Goal: Task Accomplishment & Management: Use online tool/utility

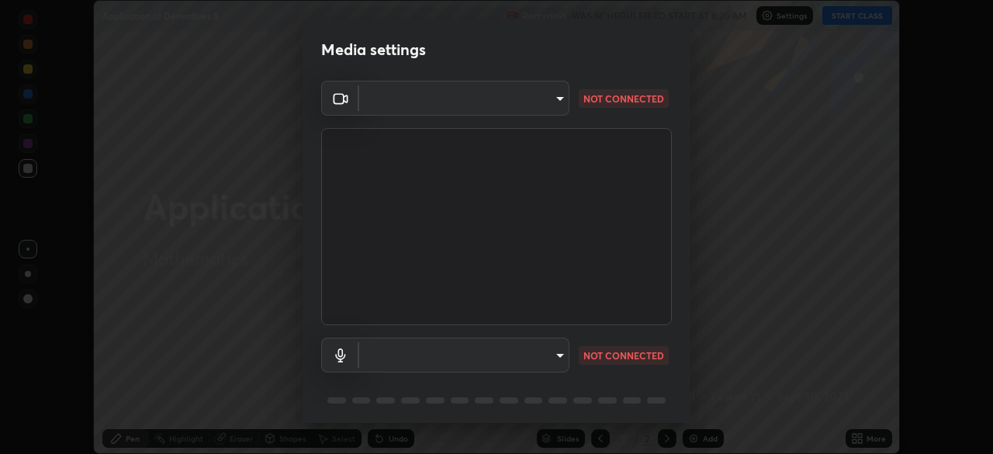
scroll to position [21, 0]
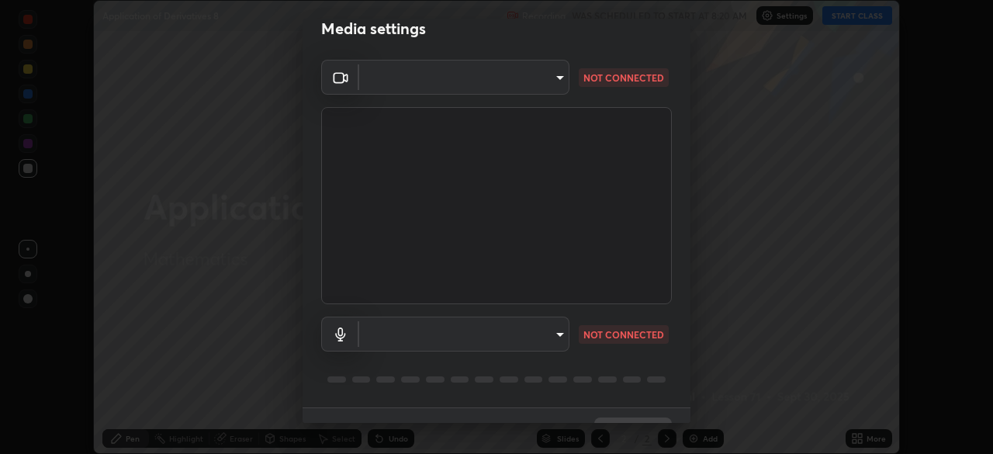
type input "85d16ec95aa84cac57c58139e5cfc4bfb0706547449b22b2f8fda69051d4463f"
click at [557, 339] on body "Erase all Application of Derivatives 8 Recording WAS SCHEDULED TO START AT 8:20…" at bounding box center [496, 227] width 993 height 454
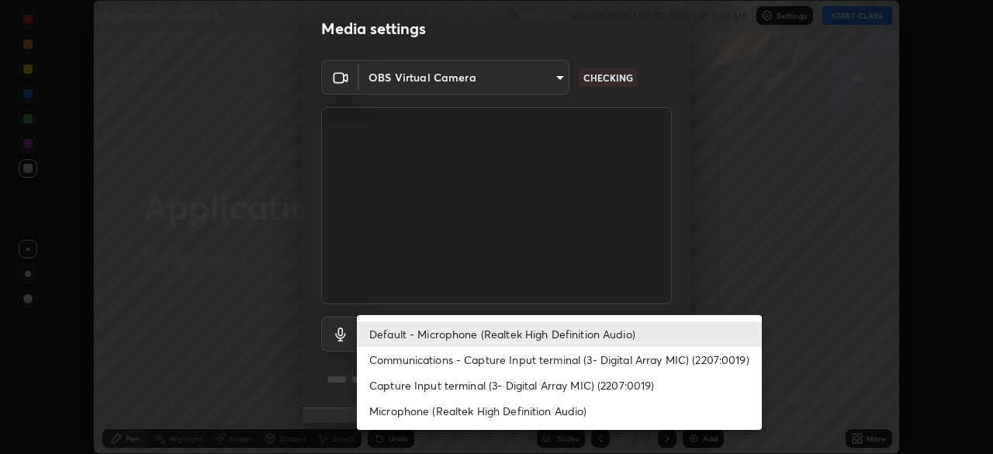
click at [562, 354] on li "Communications - Capture Input terminal (3- Digital Array MIC) (2207:0019)" at bounding box center [559, 360] width 405 height 26
type input "communications"
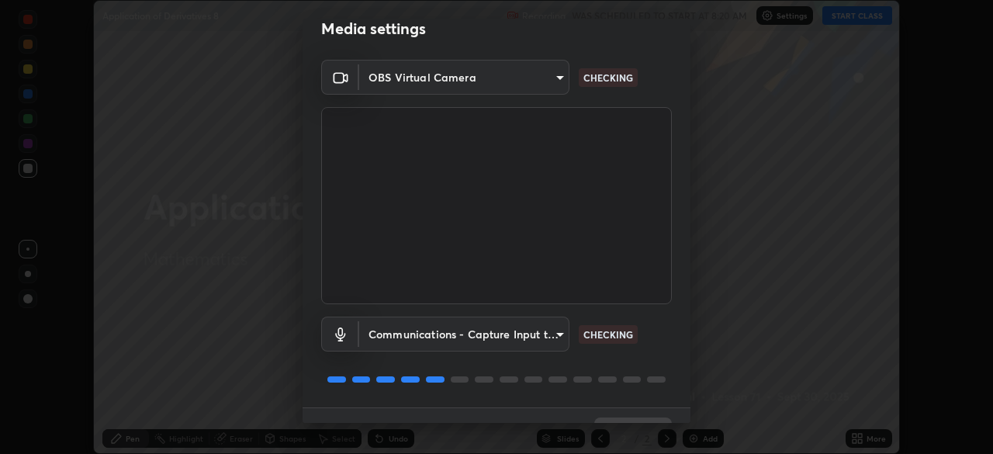
scroll to position [55, 0]
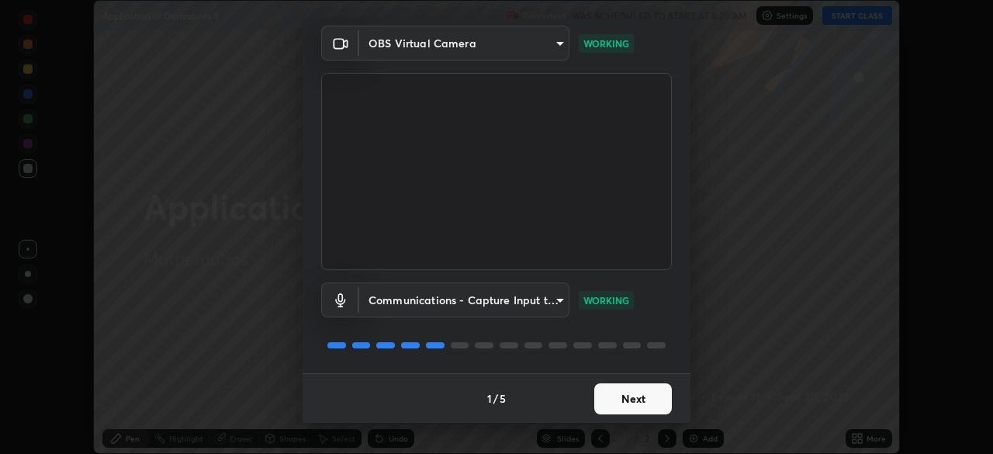
click at [629, 398] on button "Next" at bounding box center [634, 398] width 78 height 31
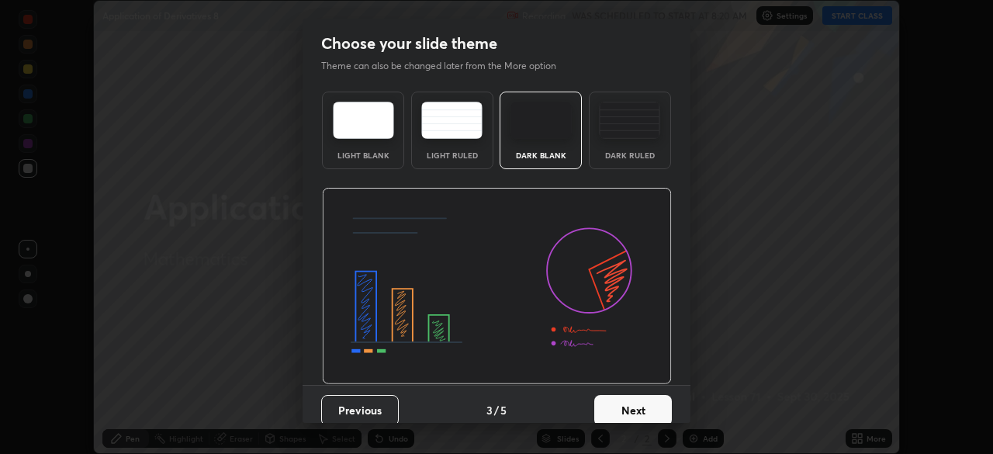
click at [634, 400] on button "Next" at bounding box center [634, 410] width 78 height 31
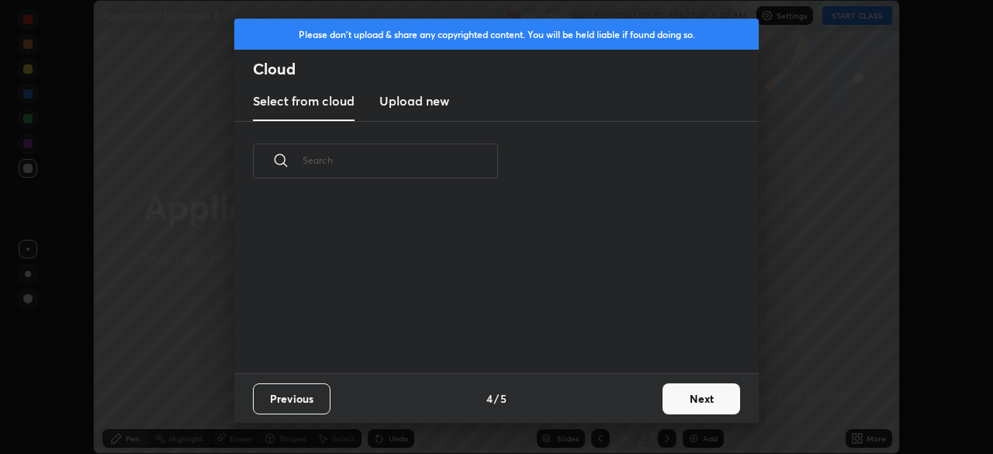
click at [674, 398] on button "Next" at bounding box center [702, 398] width 78 height 31
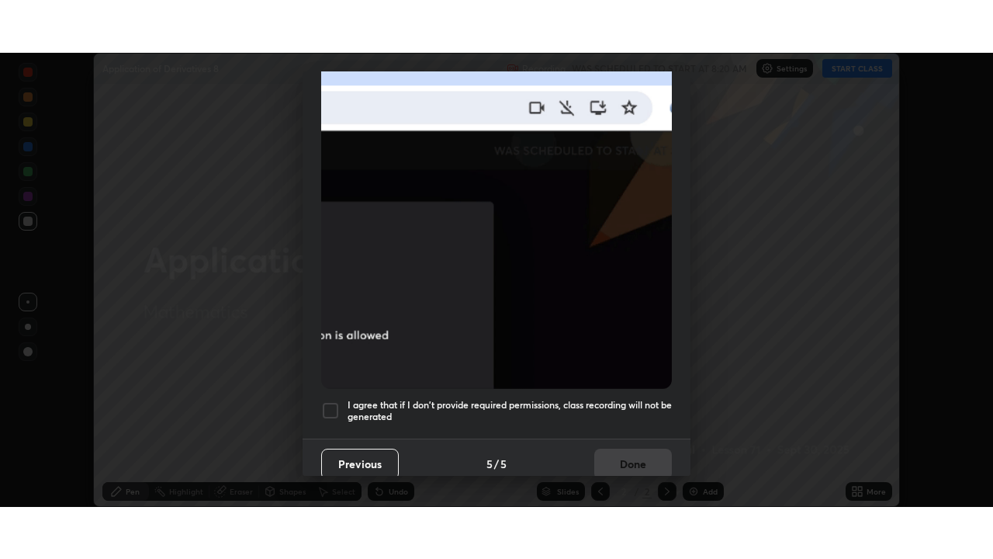
scroll to position [372, 0]
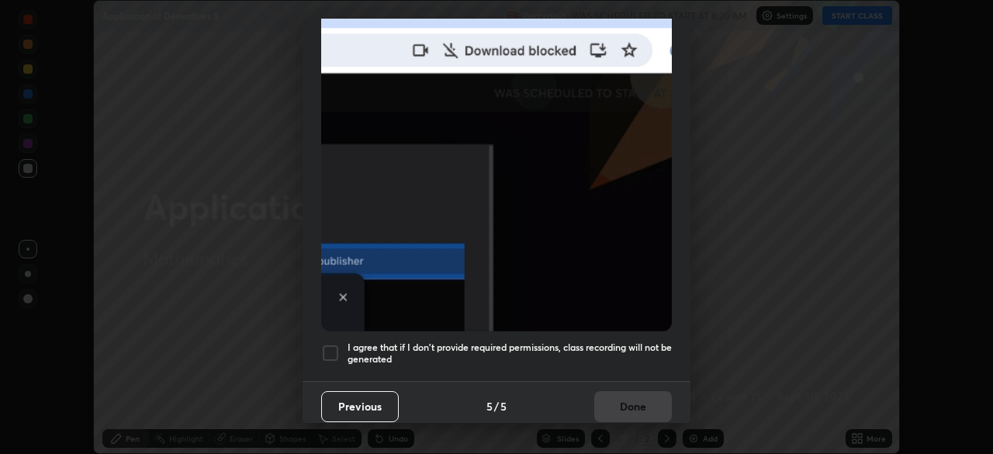
click at [631, 347] on h5 "I agree that if I don't provide required permissions, class recording will not …" at bounding box center [510, 354] width 324 height 24
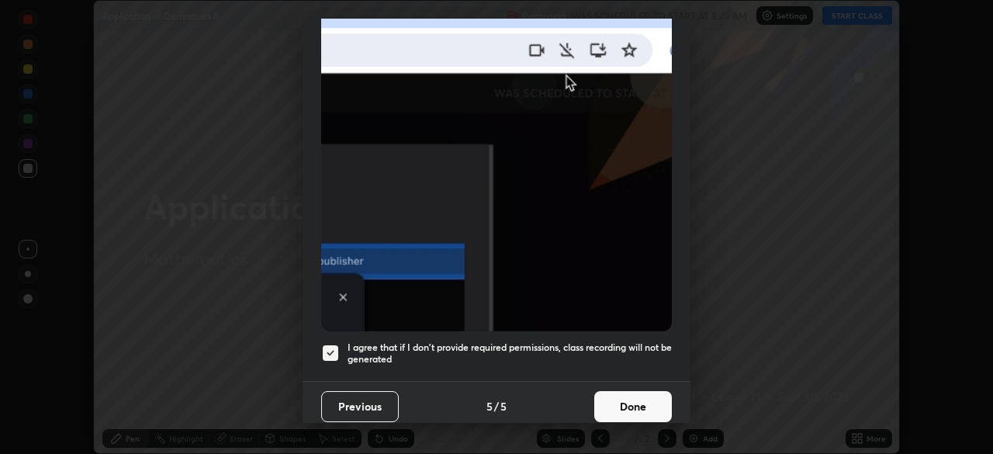
click at [631, 397] on button "Done" at bounding box center [634, 406] width 78 height 31
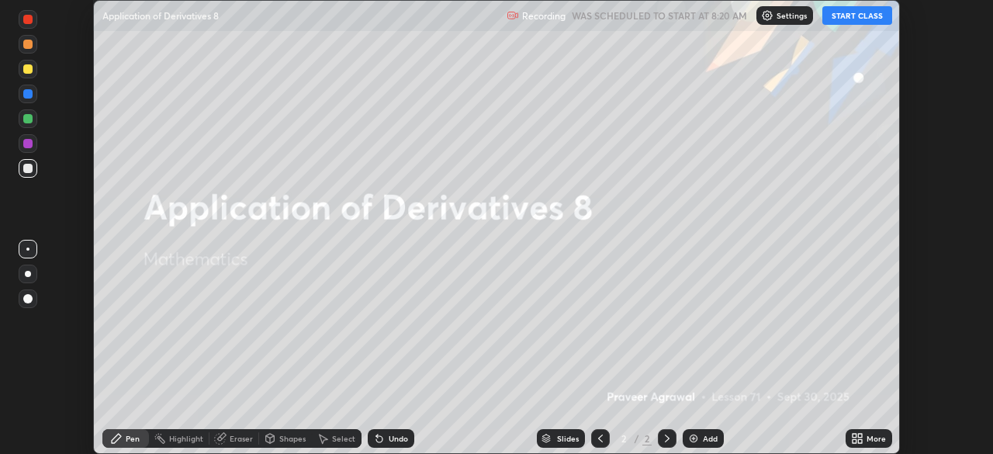
click at [858, 19] on button "START CLASS" at bounding box center [858, 15] width 70 height 19
click at [855, 440] on icon at bounding box center [855, 441] width 4 height 4
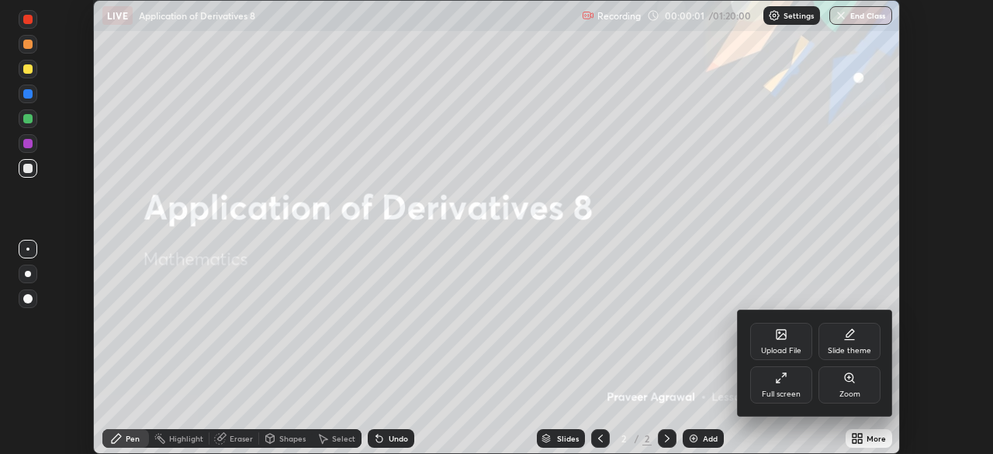
click at [785, 387] on div "Full screen" at bounding box center [782, 384] width 62 height 37
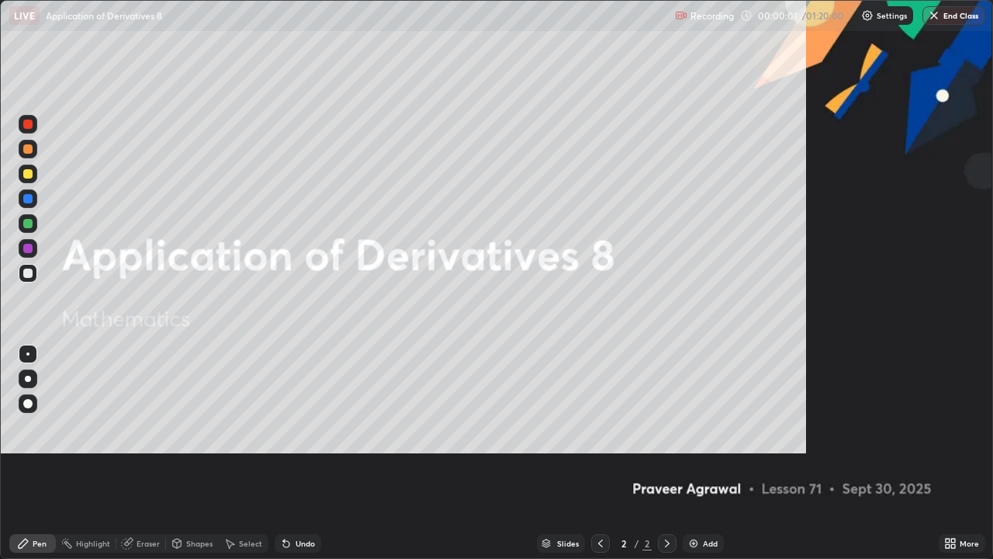
scroll to position [559, 993]
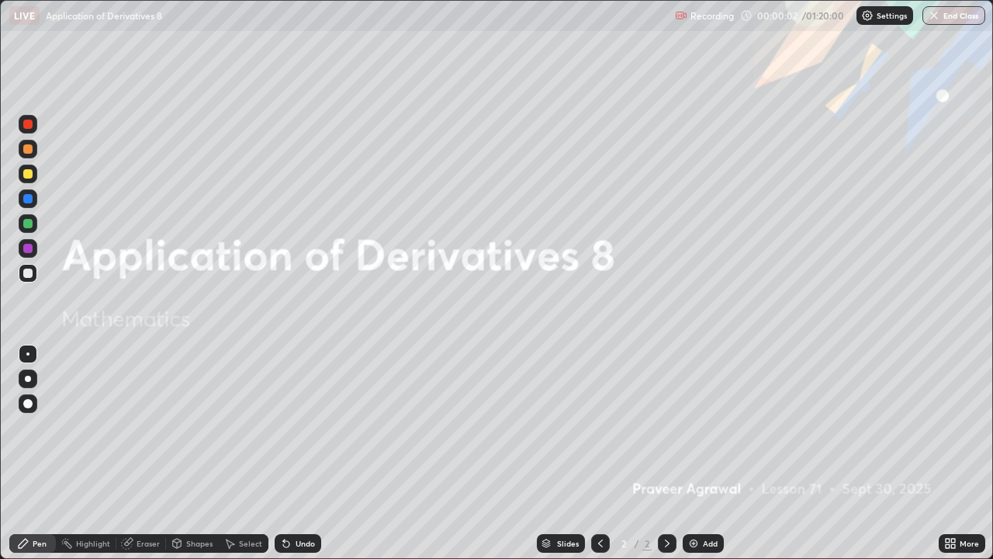
click at [690, 453] on img at bounding box center [694, 543] width 12 height 12
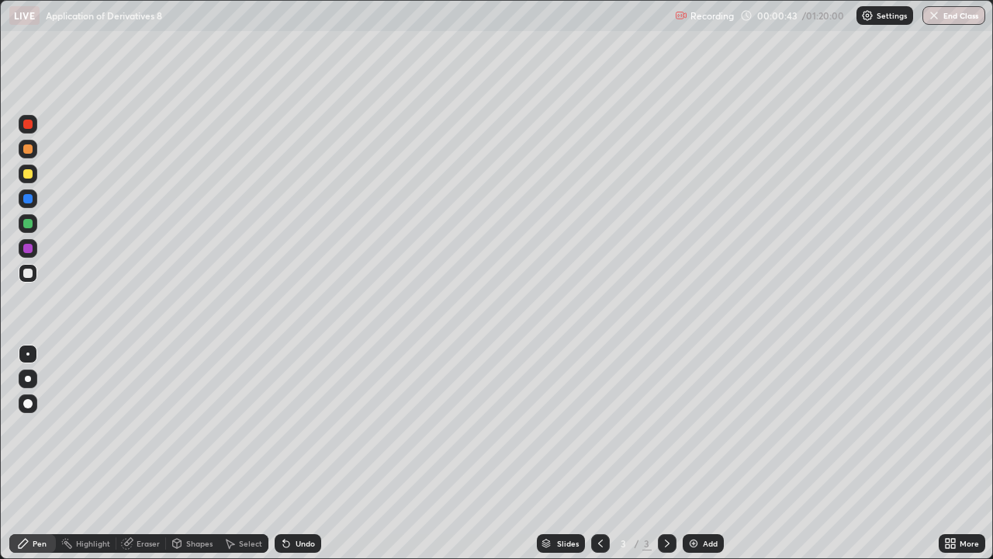
click at [29, 176] on div at bounding box center [27, 173] width 9 height 9
click at [28, 274] on div at bounding box center [27, 273] width 9 height 9
click at [32, 173] on div at bounding box center [27, 173] width 9 height 9
click at [31, 272] on div at bounding box center [27, 273] width 9 height 9
click at [27, 175] on div at bounding box center [27, 173] width 9 height 9
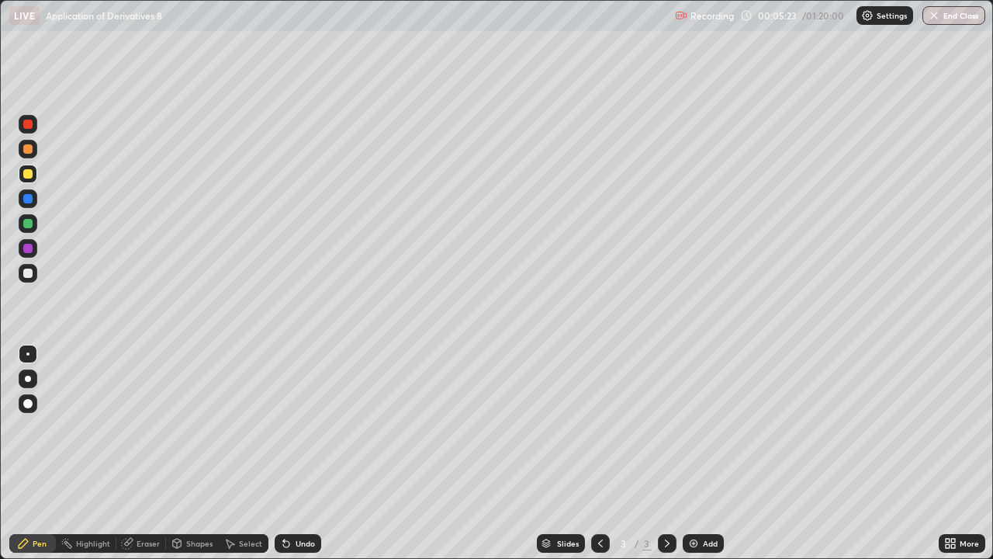
click at [28, 277] on div at bounding box center [27, 273] width 9 height 9
click at [27, 174] on div at bounding box center [27, 173] width 9 height 9
click at [28, 223] on div at bounding box center [27, 223] width 9 height 9
click at [29, 273] on div at bounding box center [27, 273] width 9 height 9
click at [28, 175] on div at bounding box center [27, 173] width 9 height 9
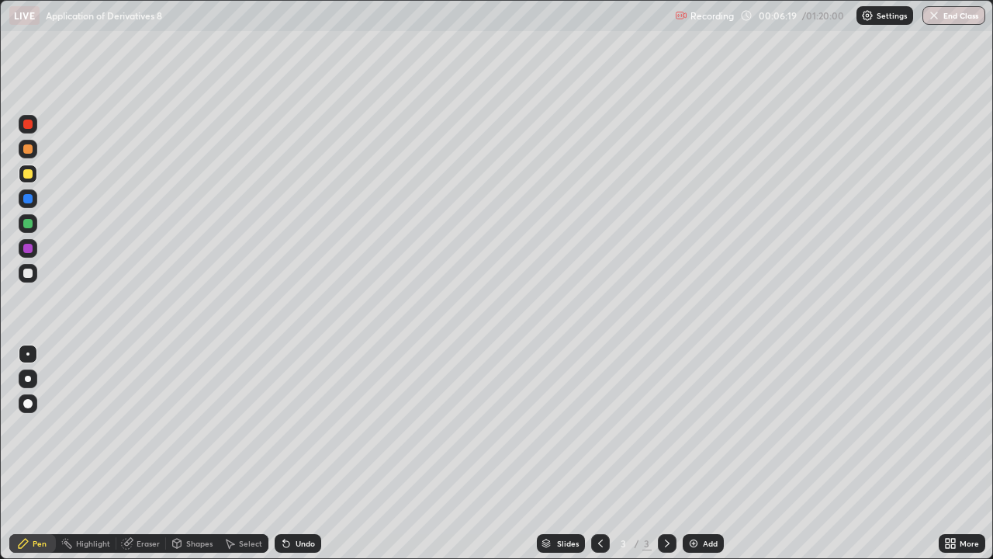
click at [29, 224] on div at bounding box center [27, 223] width 9 height 9
click at [30, 277] on div at bounding box center [27, 273] width 9 height 9
click at [30, 175] on div at bounding box center [27, 173] width 9 height 9
click at [31, 225] on div at bounding box center [27, 223] width 9 height 9
click at [30, 272] on div at bounding box center [27, 273] width 9 height 9
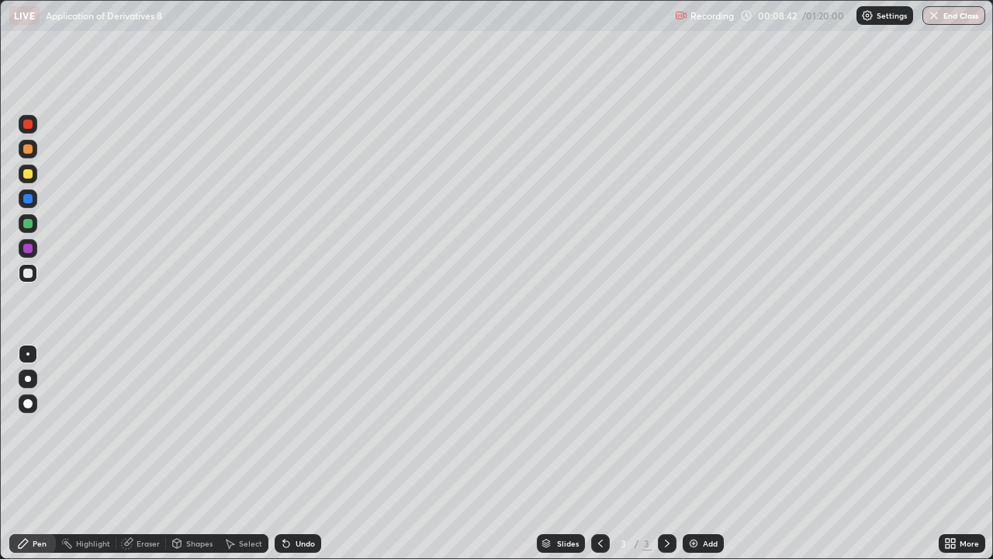
click at [29, 175] on div at bounding box center [27, 173] width 9 height 9
click at [29, 272] on div at bounding box center [27, 273] width 9 height 9
click at [31, 226] on div at bounding box center [27, 223] width 9 height 9
click at [31, 277] on div at bounding box center [28, 273] width 19 height 19
click at [694, 453] on img at bounding box center [694, 543] width 12 height 12
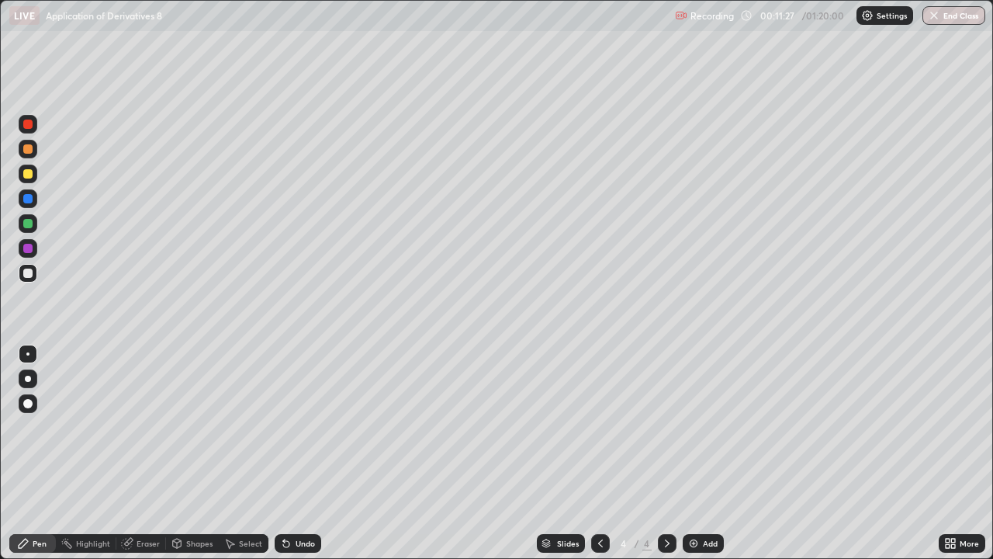
click at [32, 180] on div at bounding box center [28, 174] width 19 height 19
click at [29, 276] on div at bounding box center [27, 273] width 9 height 9
click at [692, 453] on img at bounding box center [694, 543] width 12 height 12
click at [694, 453] on img at bounding box center [694, 543] width 12 height 12
click at [29, 176] on div at bounding box center [27, 173] width 9 height 9
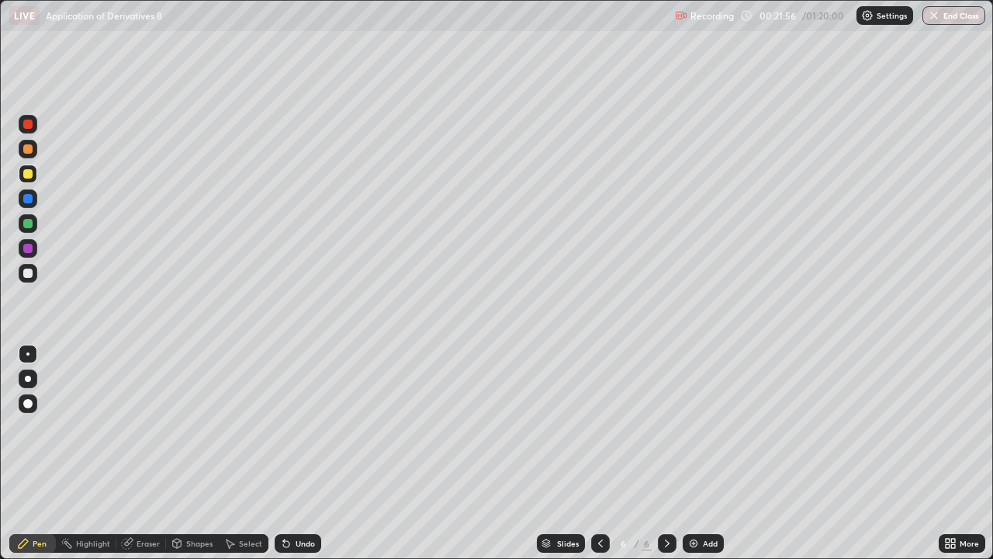
click at [32, 224] on div at bounding box center [27, 223] width 9 height 9
click at [29, 174] on div at bounding box center [27, 173] width 9 height 9
click at [599, 453] on icon at bounding box center [601, 543] width 12 height 12
click at [600, 453] on icon at bounding box center [601, 543] width 12 height 12
click at [666, 453] on icon at bounding box center [667, 543] width 12 height 12
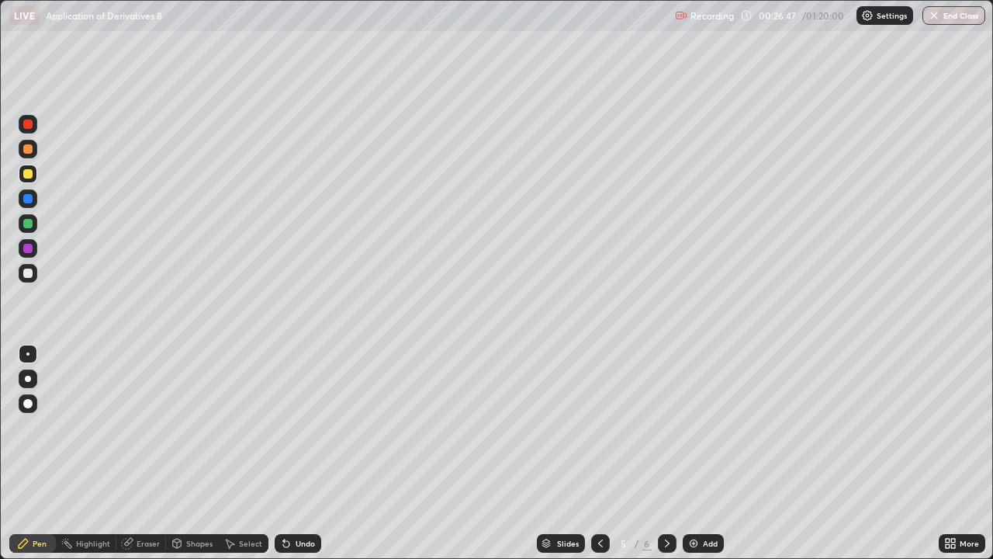
click at [673, 453] on div at bounding box center [667, 543] width 19 height 19
click at [691, 453] on img at bounding box center [694, 543] width 12 height 12
click at [31, 276] on div at bounding box center [27, 273] width 9 height 9
click at [695, 453] on img at bounding box center [694, 543] width 12 height 12
click at [29, 173] on div at bounding box center [27, 173] width 9 height 9
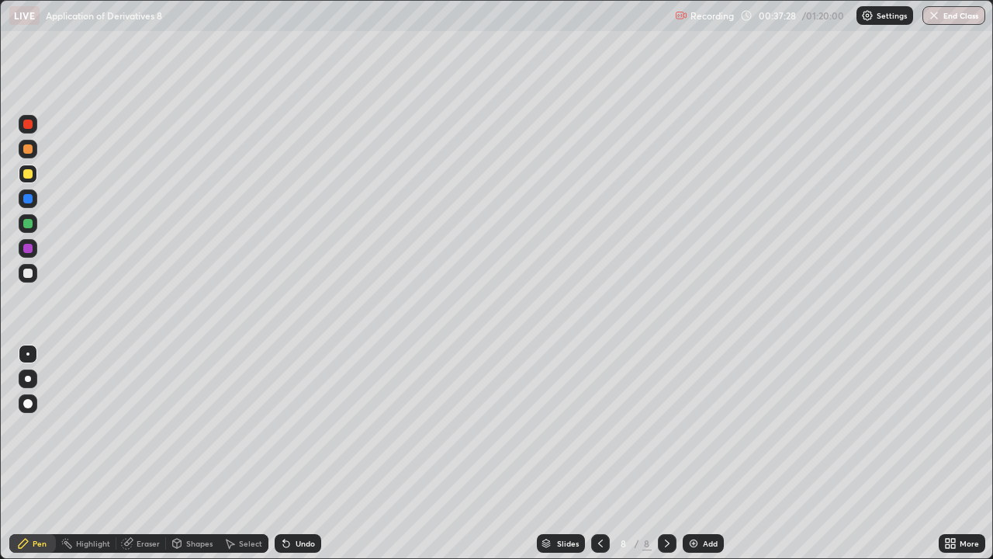
click at [29, 272] on div at bounding box center [27, 273] width 9 height 9
click at [306, 453] on div "Undo" at bounding box center [305, 543] width 19 height 8
click at [308, 453] on div "Undo" at bounding box center [305, 543] width 19 height 8
click at [32, 180] on div at bounding box center [28, 174] width 19 height 19
click at [27, 175] on div at bounding box center [27, 173] width 9 height 9
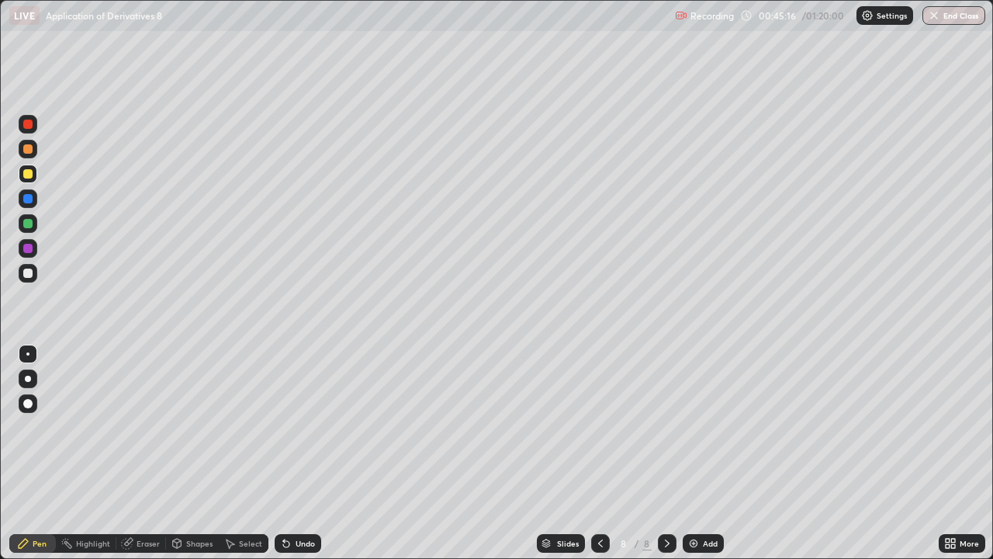
click at [692, 453] on img at bounding box center [694, 543] width 12 height 12
click at [30, 272] on div at bounding box center [27, 273] width 9 height 9
click at [26, 175] on div at bounding box center [27, 173] width 9 height 9
click at [693, 453] on img at bounding box center [694, 543] width 12 height 12
click at [29, 277] on div at bounding box center [27, 273] width 9 height 9
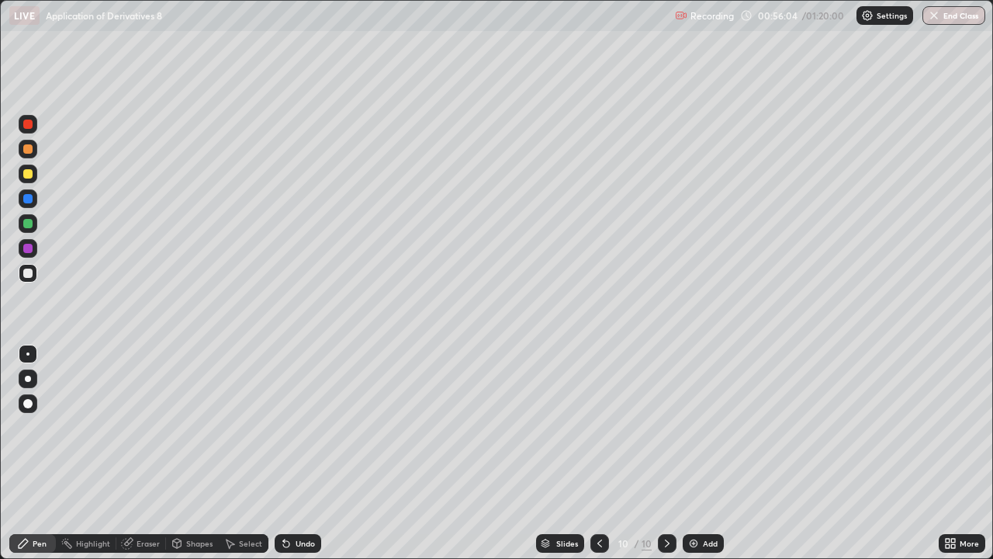
click at [32, 172] on div at bounding box center [27, 173] width 9 height 9
click at [29, 227] on div at bounding box center [27, 223] width 9 height 9
click at [291, 453] on div "Undo" at bounding box center [298, 543] width 47 height 19
click at [288, 453] on icon at bounding box center [286, 543] width 12 height 12
click at [296, 453] on div "Undo" at bounding box center [305, 543] width 19 height 8
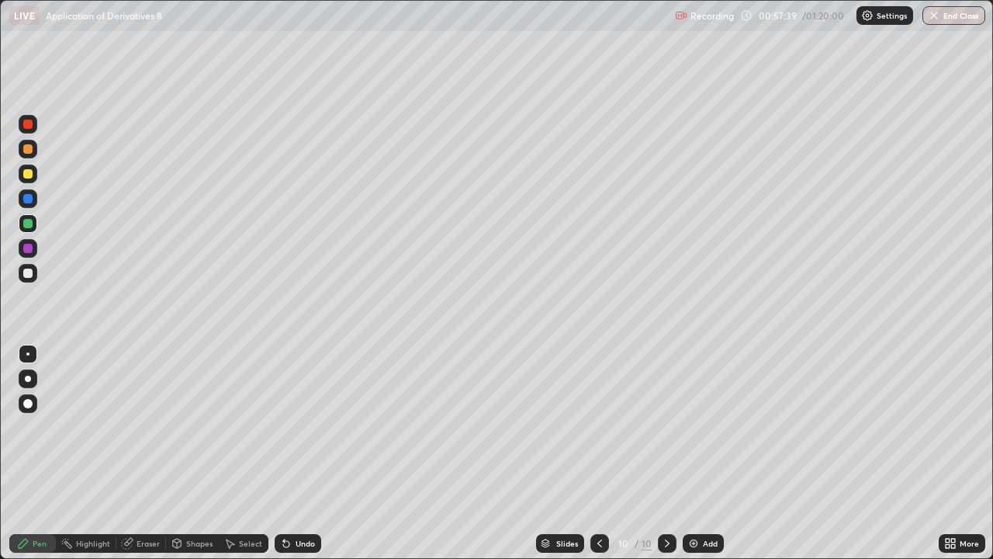
click at [285, 453] on icon at bounding box center [286, 544] width 6 height 6
click at [287, 453] on icon at bounding box center [286, 544] width 6 height 6
click at [688, 453] on img at bounding box center [694, 543] width 12 height 12
click at [31, 276] on div at bounding box center [27, 273] width 9 height 9
click at [695, 453] on img at bounding box center [694, 543] width 12 height 12
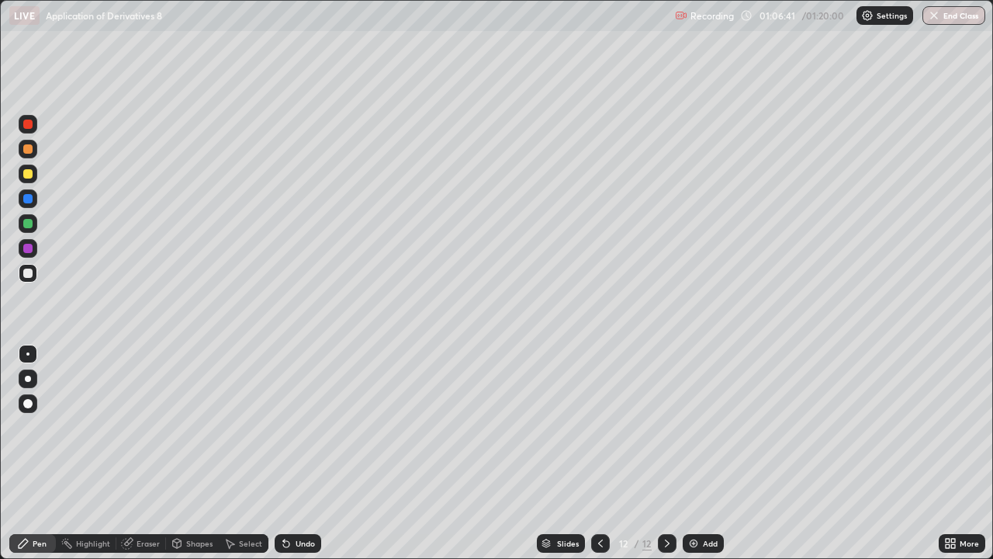
click at [30, 173] on div at bounding box center [27, 173] width 9 height 9
click at [29, 273] on div at bounding box center [27, 273] width 9 height 9
click at [952, 18] on button "End Class" at bounding box center [954, 15] width 63 height 19
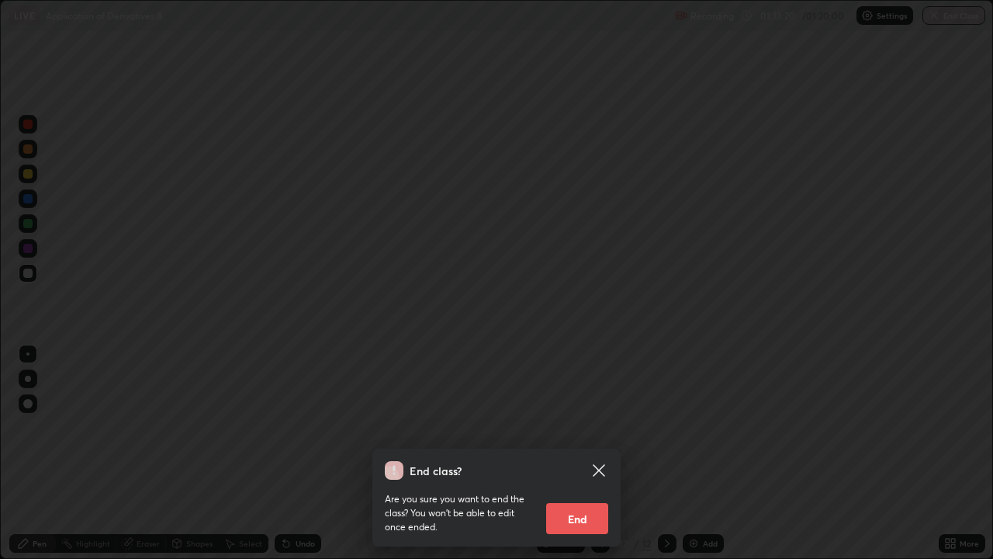
click at [575, 453] on button "End" at bounding box center [577, 518] width 62 height 31
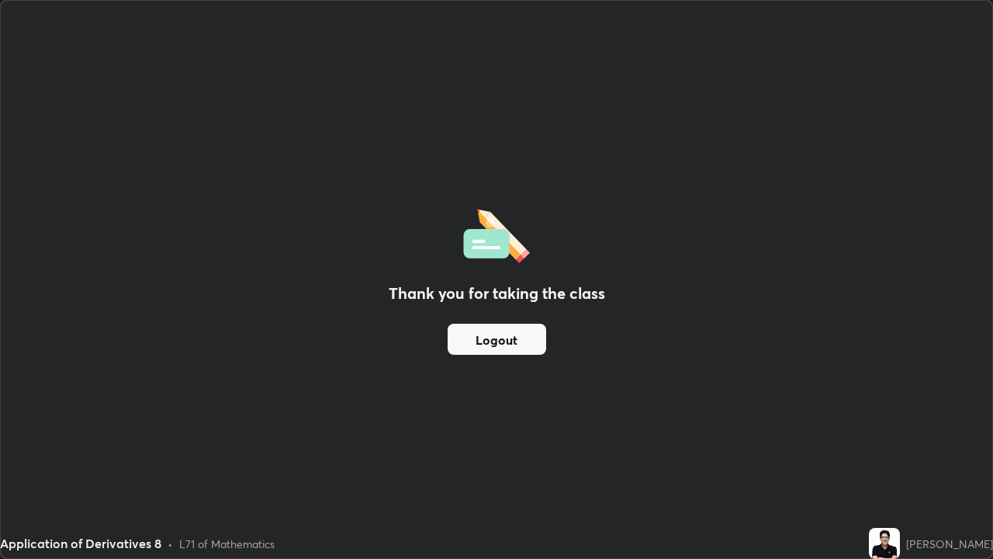
click at [498, 341] on button "Logout" at bounding box center [497, 339] width 99 height 31
